Goal: Answer question/provide support: Share knowledge or assist other users

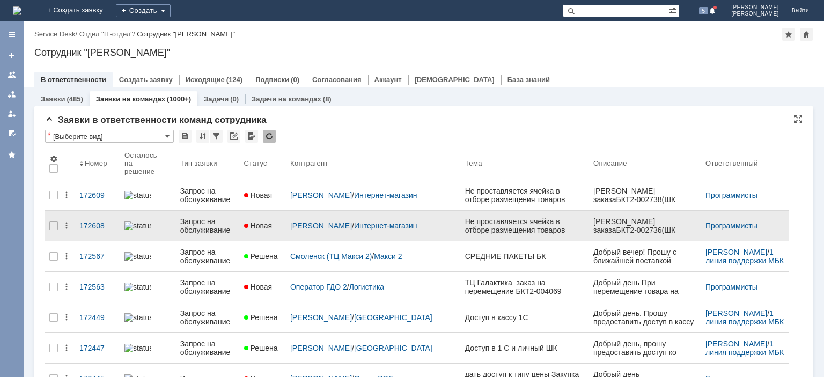
click at [205, 224] on div "Запрос на обслуживание" at bounding box center [207, 225] width 55 height 17
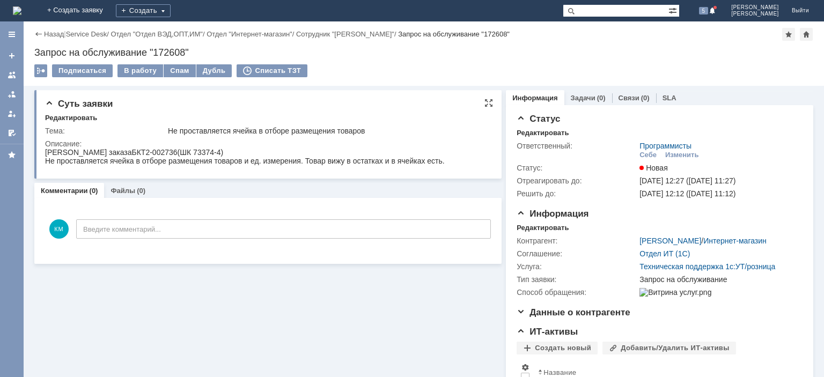
click at [128, 153] on div "Номер заказа БКТ2-002736 (ШК 73374-4) Не проставляется ячейка в отборе размещен…" at bounding box center [245, 156] width 400 height 17
copy div "002736"
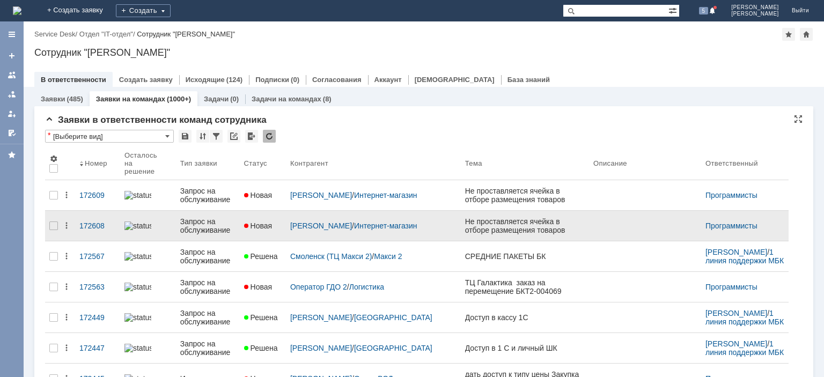
click at [224, 218] on div "Запрос на обслуживание" at bounding box center [207, 225] width 55 height 17
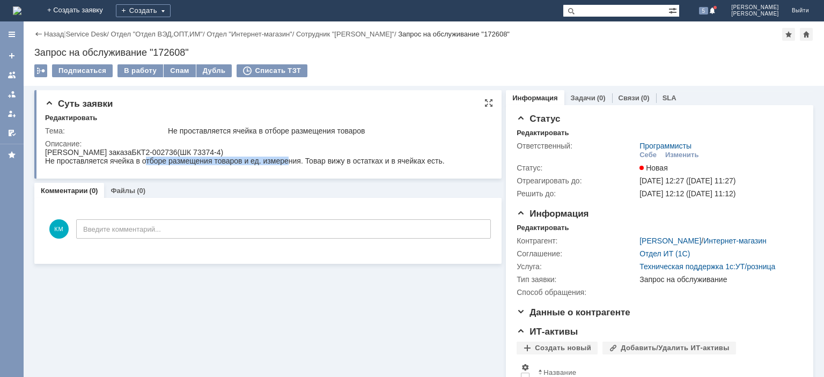
drag, startPoint x: 149, startPoint y: 162, endPoint x: 287, endPoint y: 160, distance: 138.4
click at [287, 160] on span "Не проставляется ячейка в отборе размещения товаров и ед. измерения. Товар вижу…" at bounding box center [245, 161] width 400 height 9
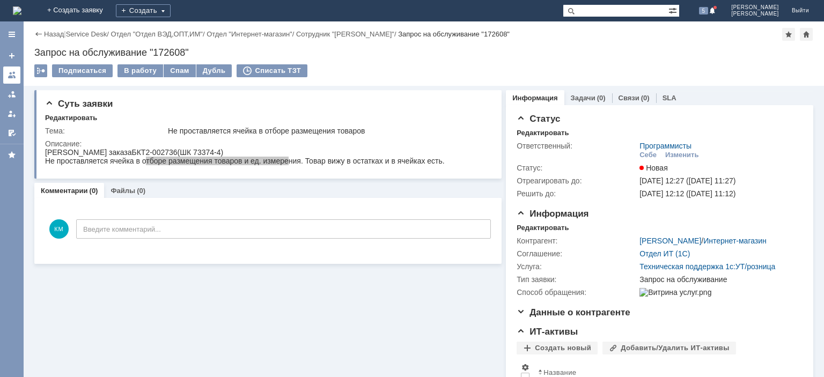
click at [15, 70] on link at bounding box center [11, 75] width 17 height 17
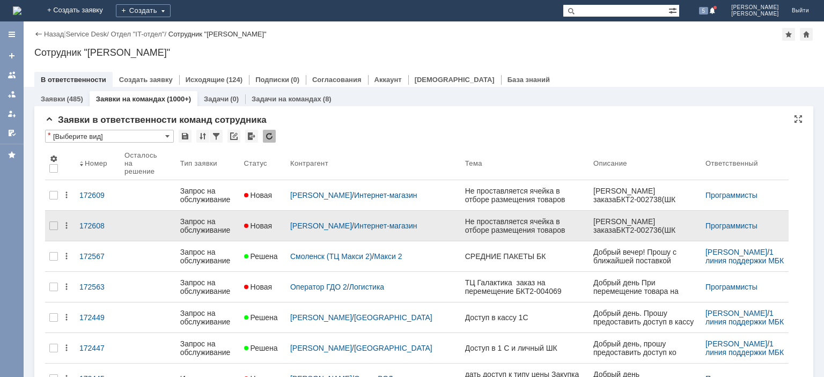
click at [214, 217] on div "Запрос на обслуживание" at bounding box center [207, 225] width 55 height 17
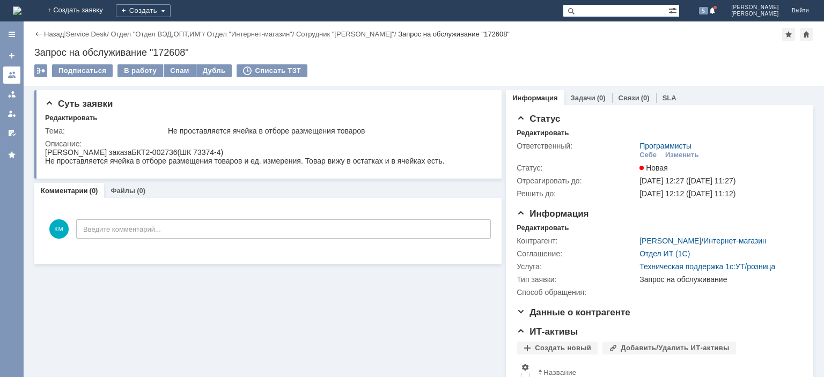
click at [16, 75] on div at bounding box center [12, 75] width 9 height 9
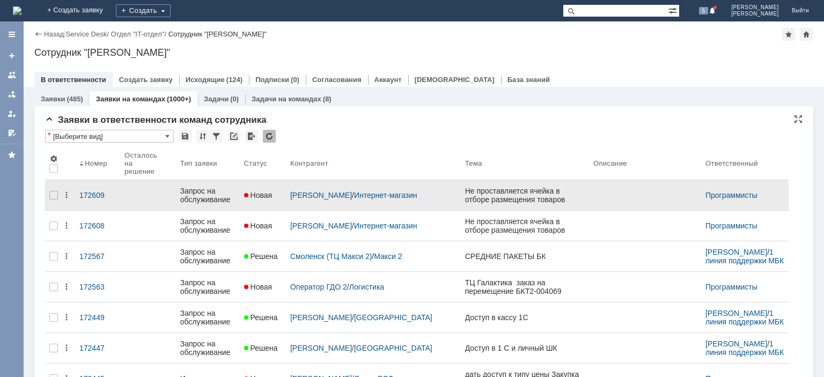
click at [224, 194] on div "Запрос на обслуживание" at bounding box center [207, 195] width 55 height 17
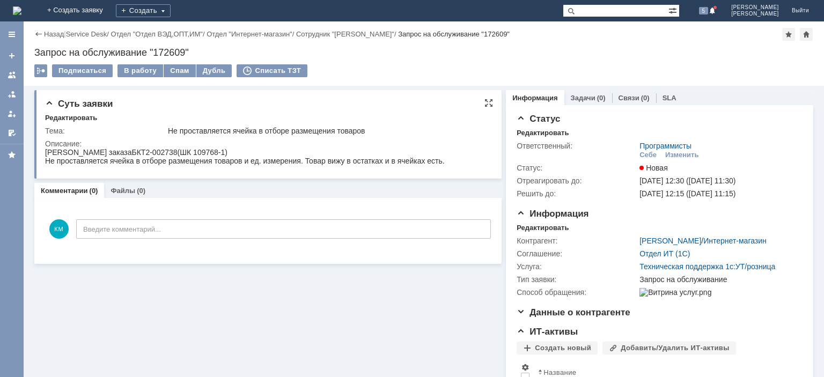
click at [131, 153] on div "Номер заказа БКТ2-002738 (ШК 109768-1) Не проставляется ячейка в отборе размеще…" at bounding box center [245, 156] width 400 height 17
copy div "002738"
click at [14, 74] on div at bounding box center [12, 75] width 9 height 9
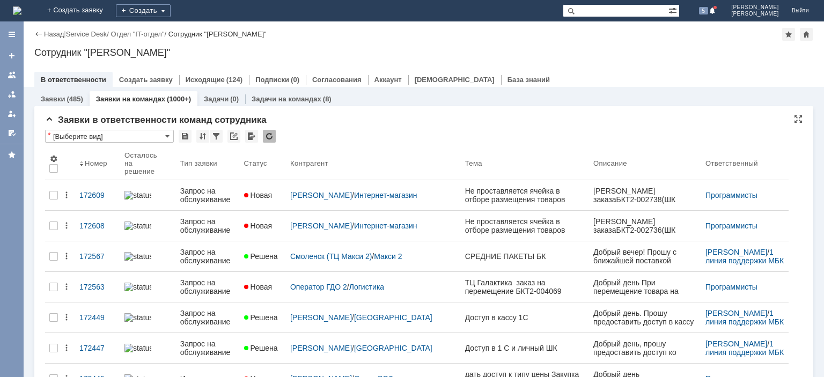
click at [268, 138] on div at bounding box center [269, 136] width 13 height 13
click at [268, 137] on div at bounding box center [269, 136] width 13 height 13
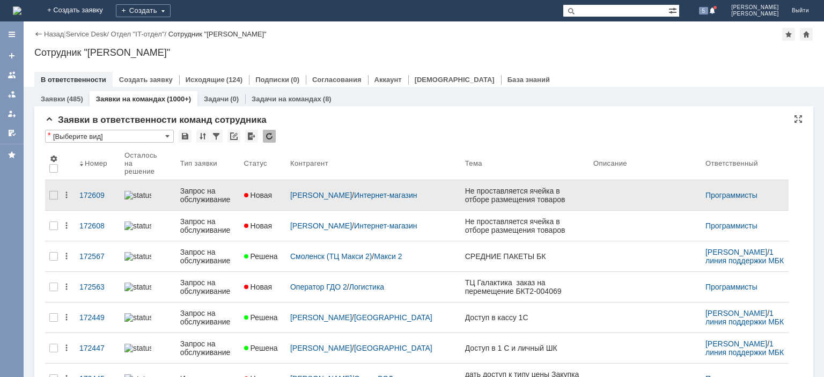
click at [207, 187] on div "Запрос на обслуживание" at bounding box center [207, 195] width 55 height 17
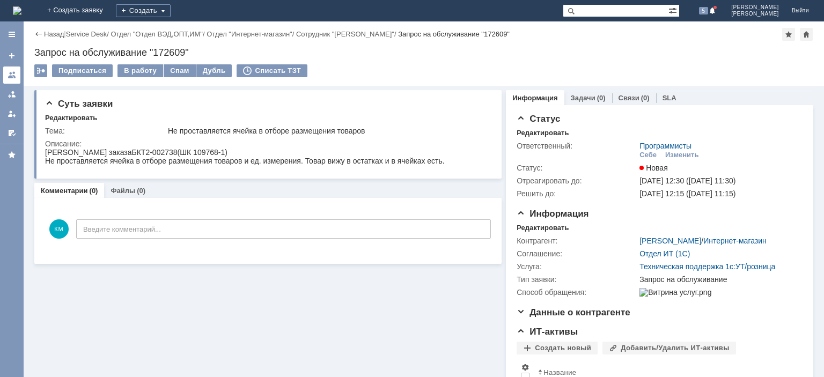
click at [9, 72] on div at bounding box center [12, 75] width 9 height 9
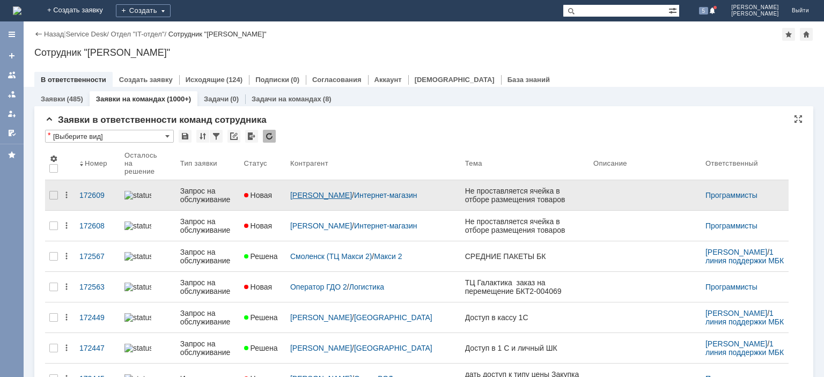
click at [344, 191] on link "[PERSON_NAME]" at bounding box center [321, 195] width 62 height 9
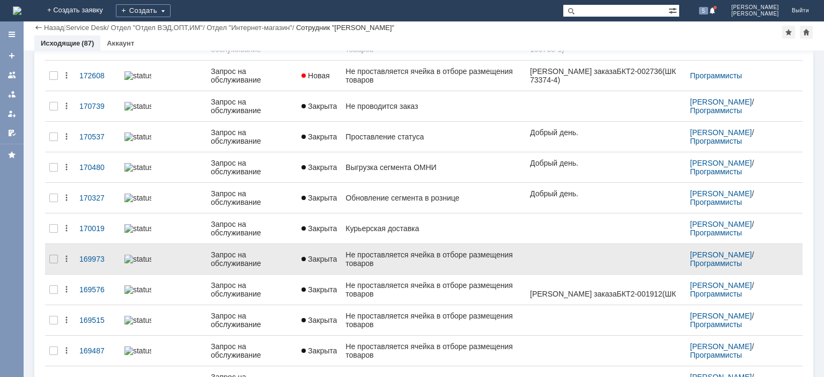
click at [365, 252] on div "Не проставляется ячейка в отборе размещения товаров" at bounding box center [433, 259] width 176 height 17
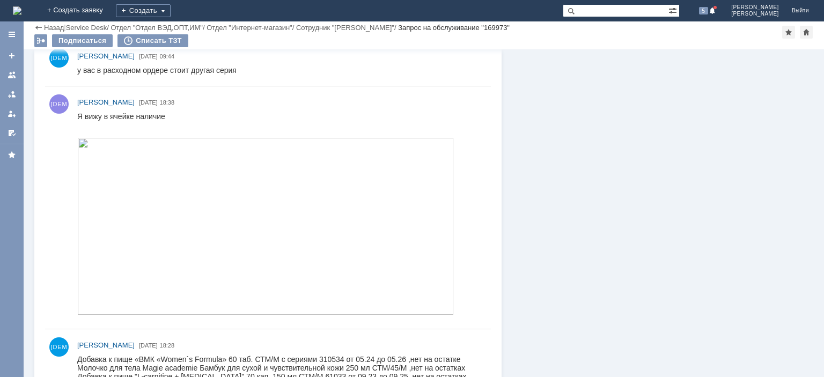
scroll to position [459, 0]
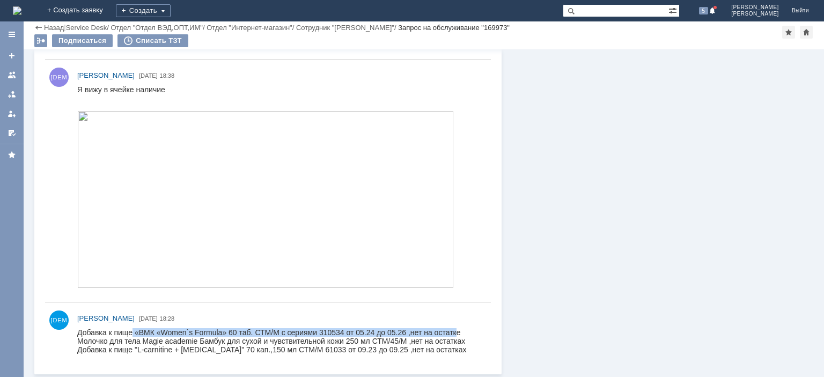
drag, startPoint x: 210, startPoint y: 655, endPoint x: 456, endPoint y: 329, distance: 408.7
click at [456, 329] on div "Добавка к пище «ВМК «Women`s Formula» 60 таб. СТМ/М с сериями 310534 от 05.24 д…" at bounding box center [271, 341] width 389 height 26
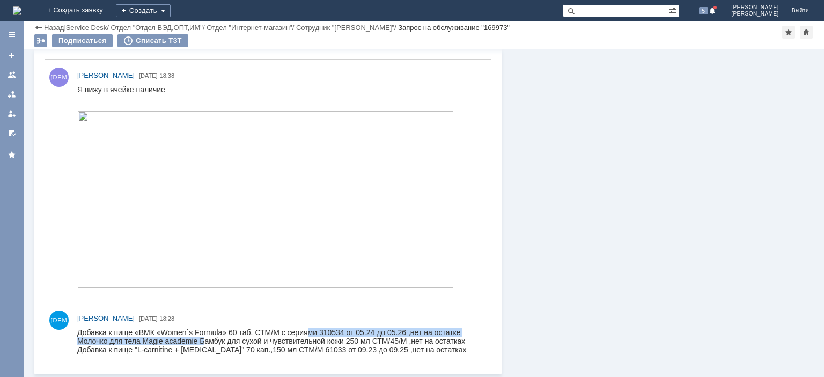
drag, startPoint x: 207, startPoint y: 341, endPoint x: 306, endPoint y: 337, distance: 99.3
click at [306, 337] on div "Добавка к пище «ВМК «Women`s Formula» 60 таб. СТМ/М с сериями 310534 от 05.24 д…" at bounding box center [271, 341] width 389 height 26
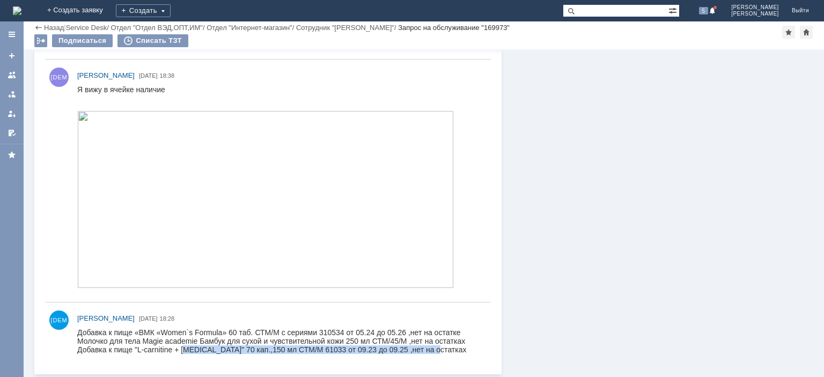
drag, startPoint x: 187, startPoint y: 352, endPoint x: 452, endPoint y: 348, distance: 265.0
click at [452, 348] on div "Добавка к пище «ВМК «Women`s Formula» 60 таб. СТМ/М с сериями 310534 от 05.24 д…" at bounding box center [271, 341] width 389 height 26
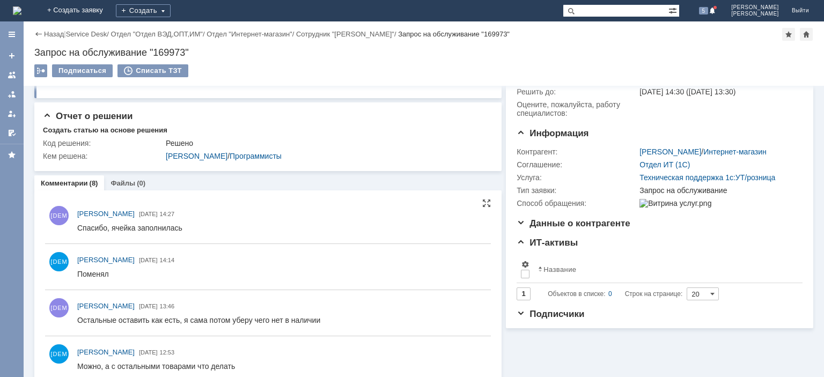
scroll to position [0, 0]
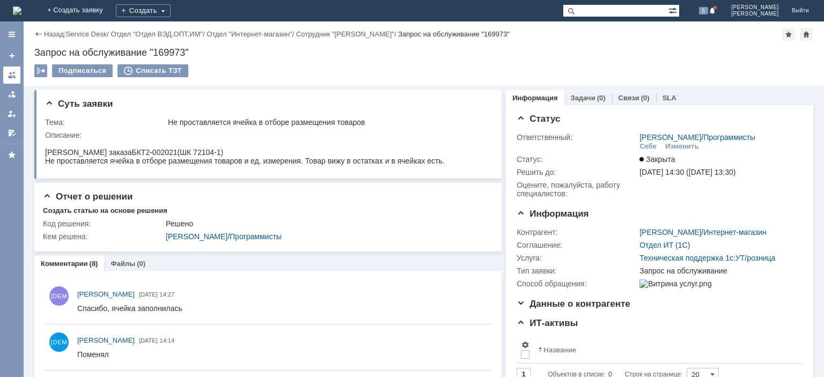
click at [12, 78] on div at bounding box center [12, 75] width 9 height 9
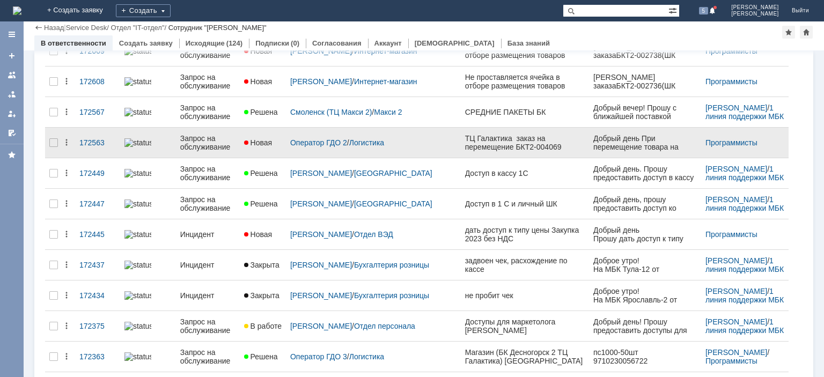
click at [224, 137] on div "Запрос на обслуживание" at bounding box center [207, 142] width 55 height 17
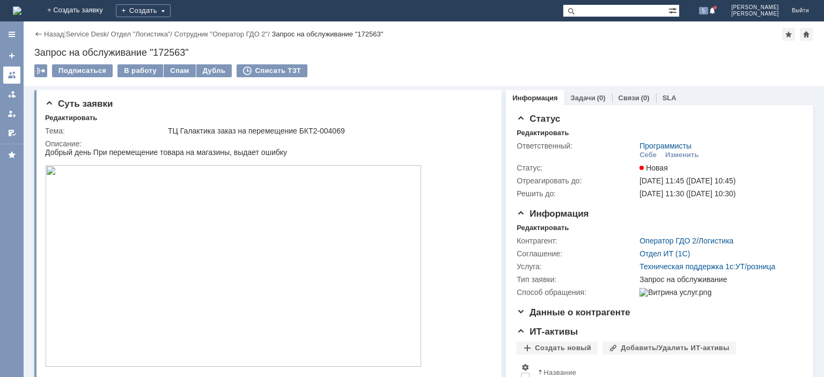
click at [10, 76] on div at bounding box center [12, 75] width 9 height 9
